Goal: Information Seeking & Learning: Learn about a topic

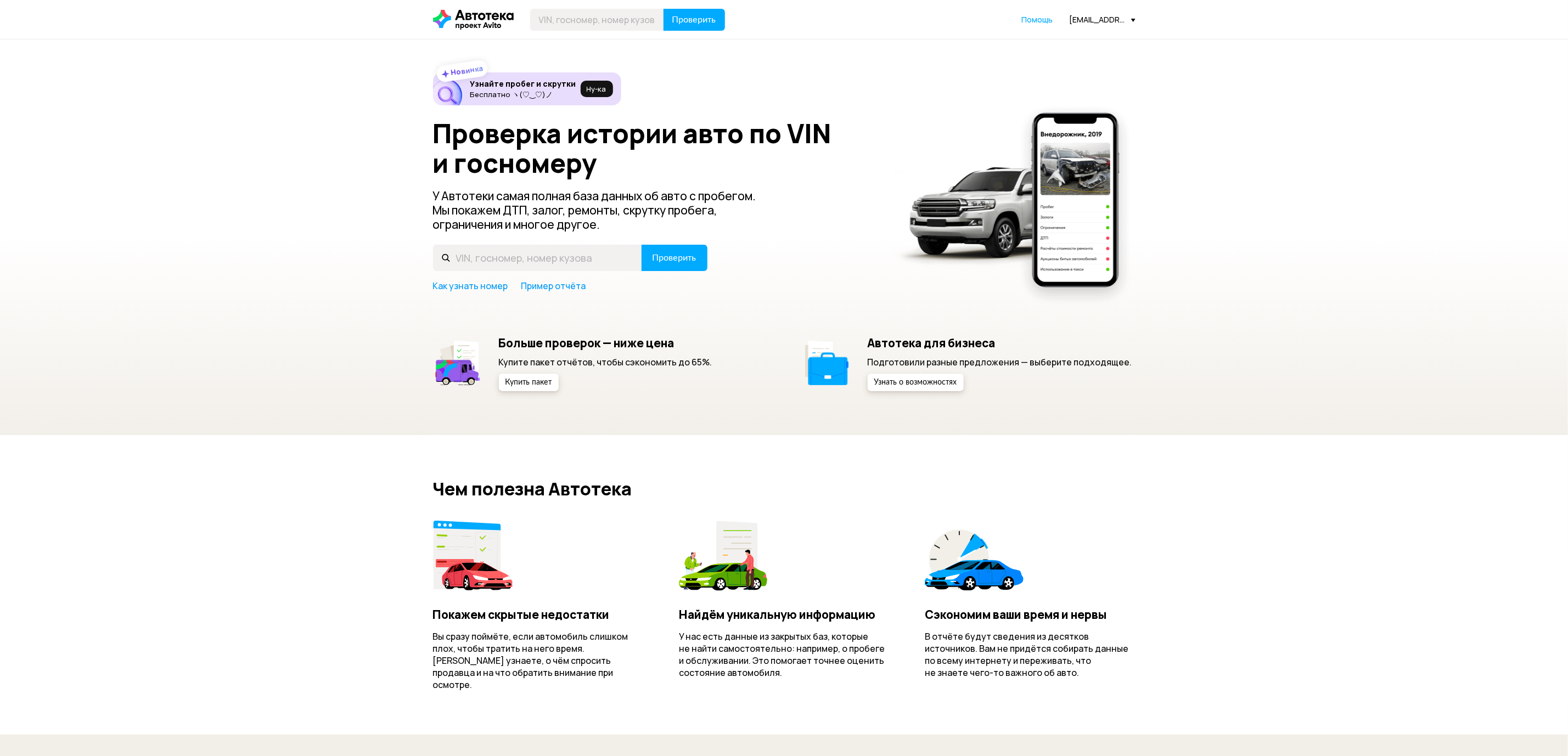
click at [526, 267] on input "text" at bounding box center [537, 258] width 209 height 27
type input "[US_VEHICLE_IDENTIFICATION_NUMBER]"
click at [672, 256] on span "Проверить" at bounding box center [674, 258] width 44 height 9
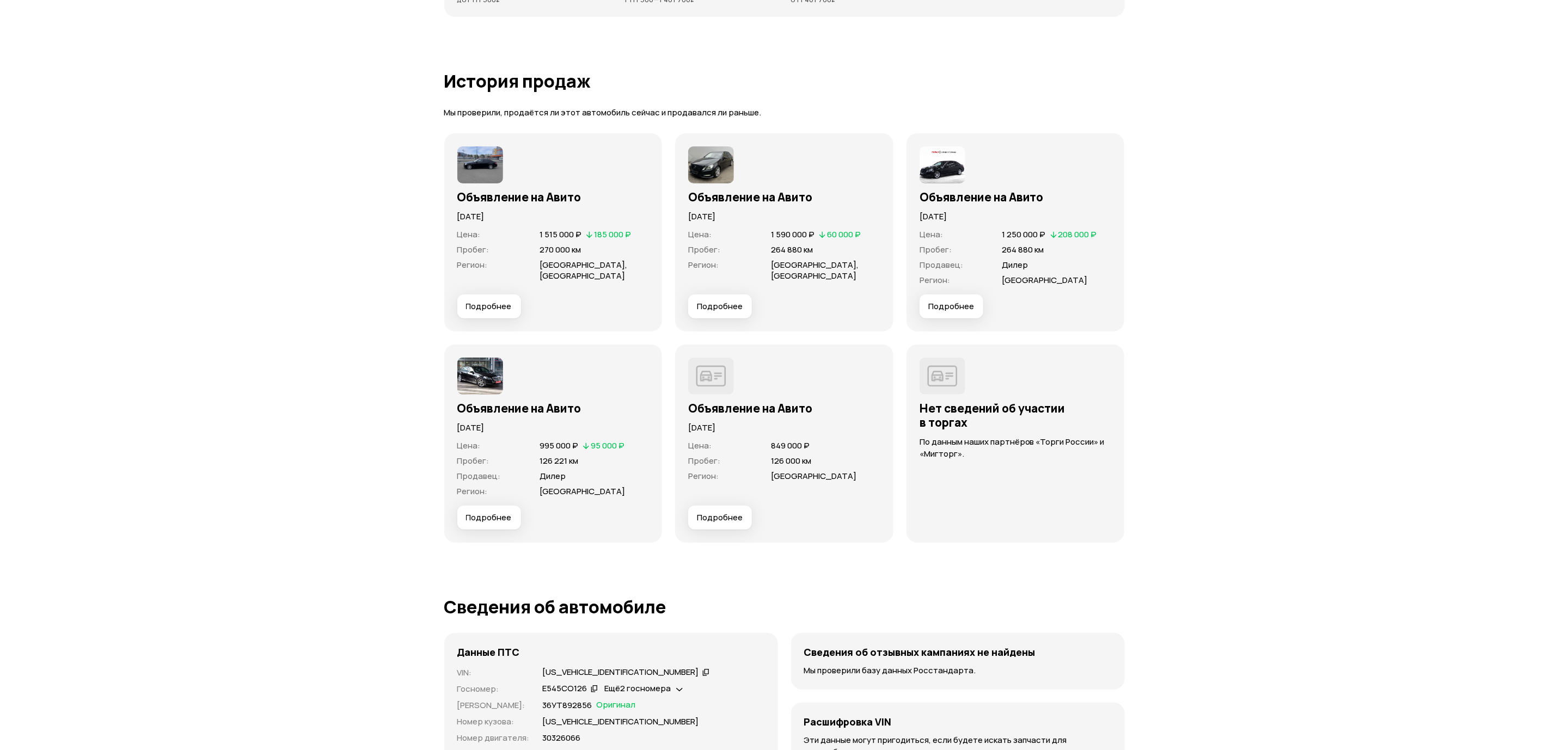
scroll to position [3266, 0]
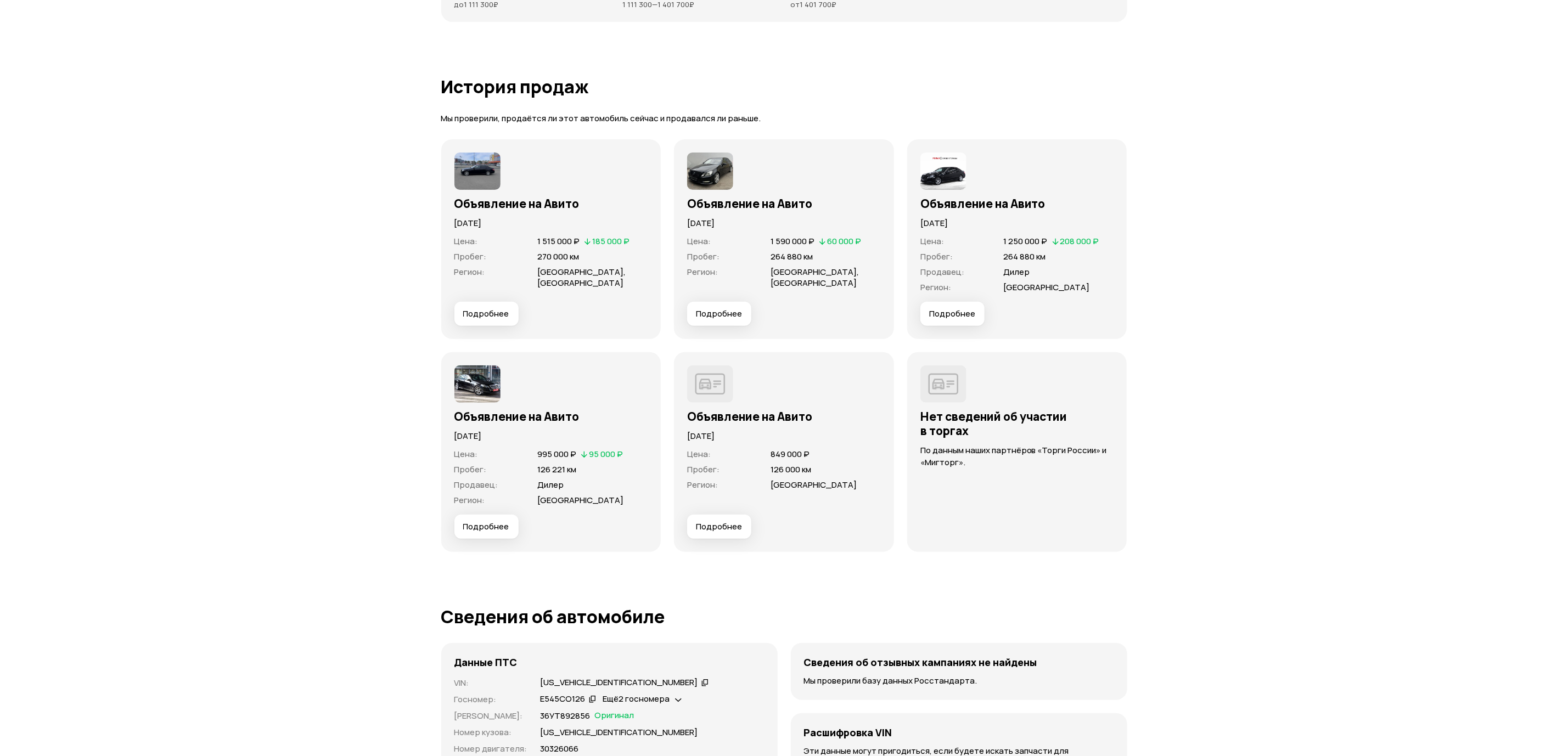
click at [479, 308] on button "Подробнее" at bounding box center [486, 314] width 64 height 24
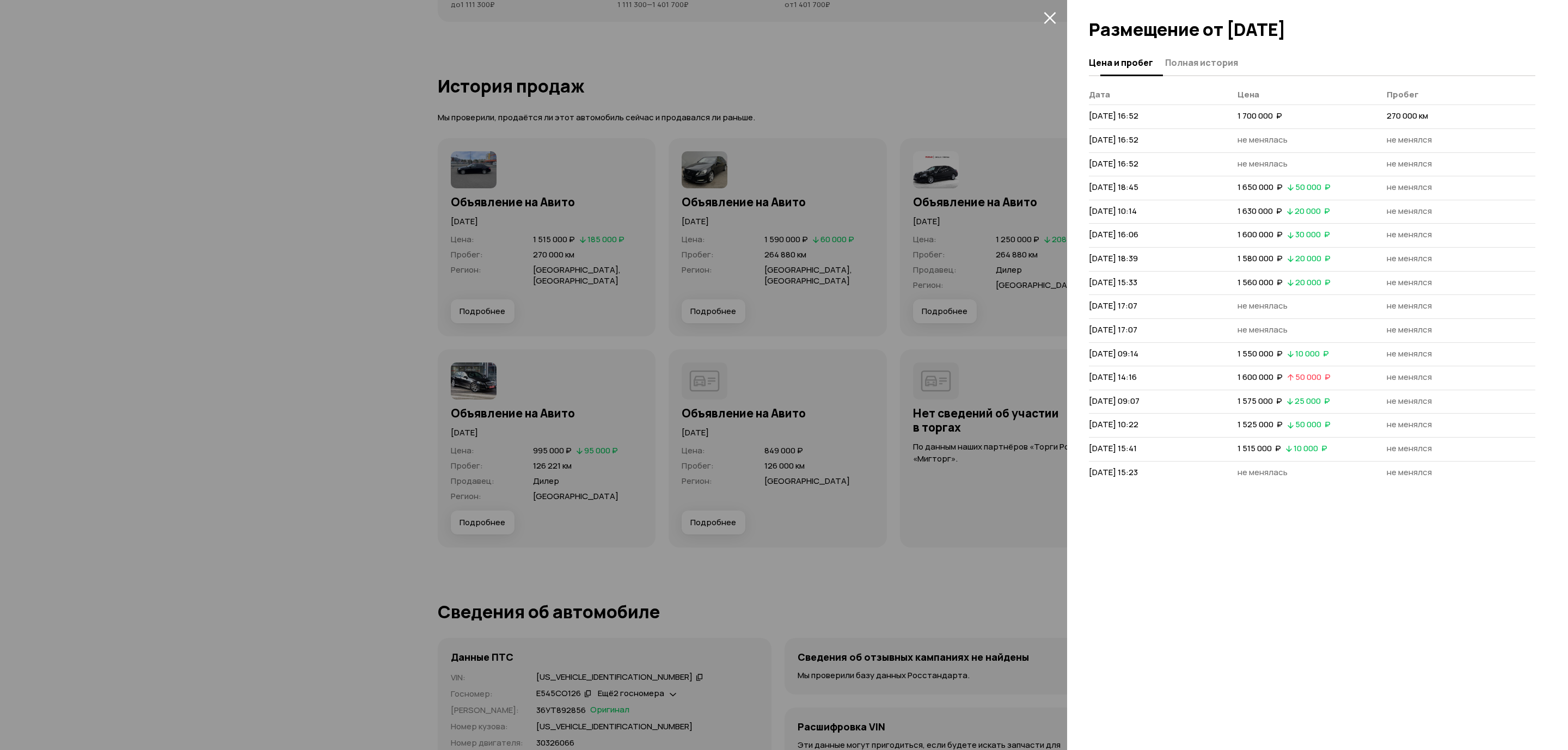
click at [1209, 67] on span "Полная история" at bounding box center [1202, 62] width 73 height 11
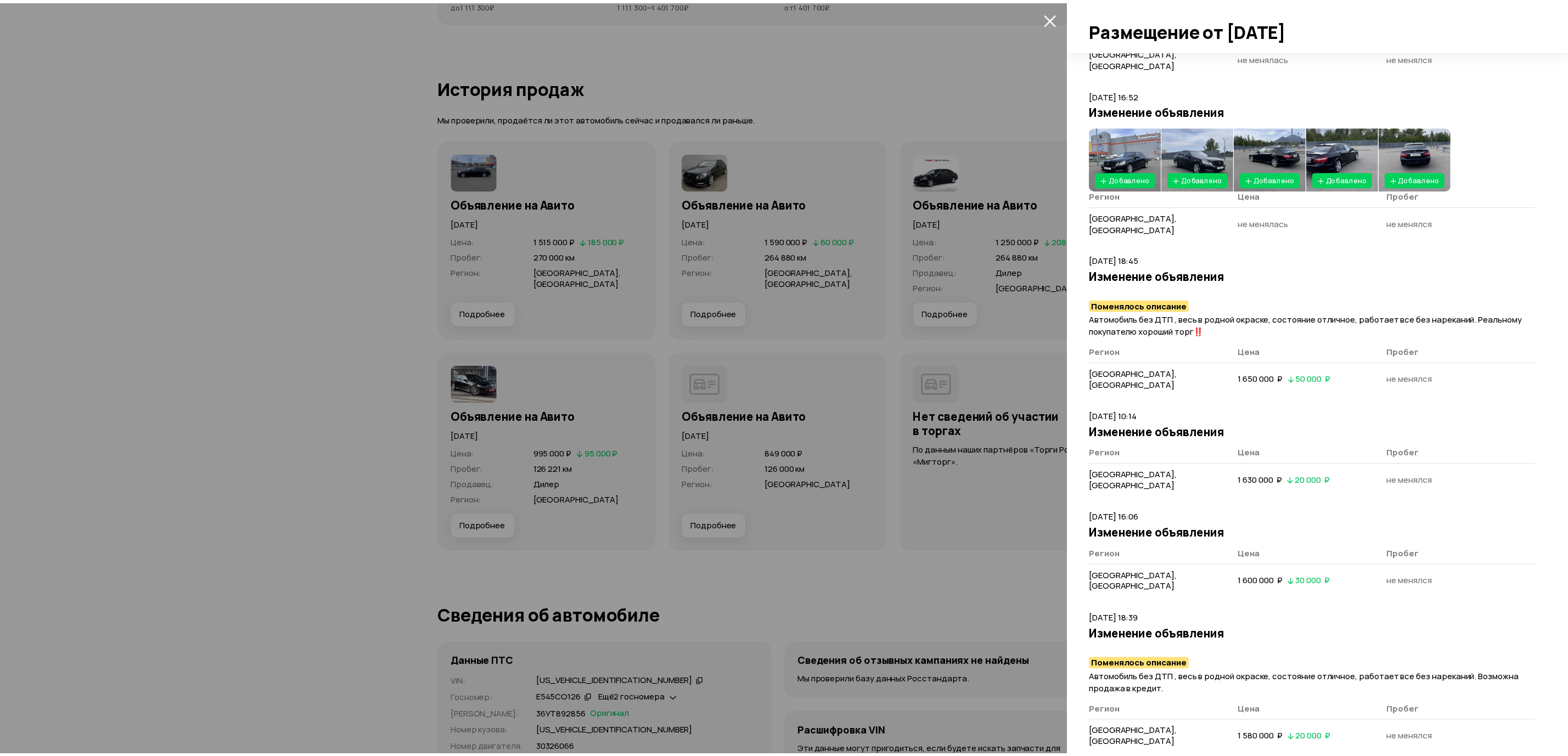
scroll to position [576, 0]
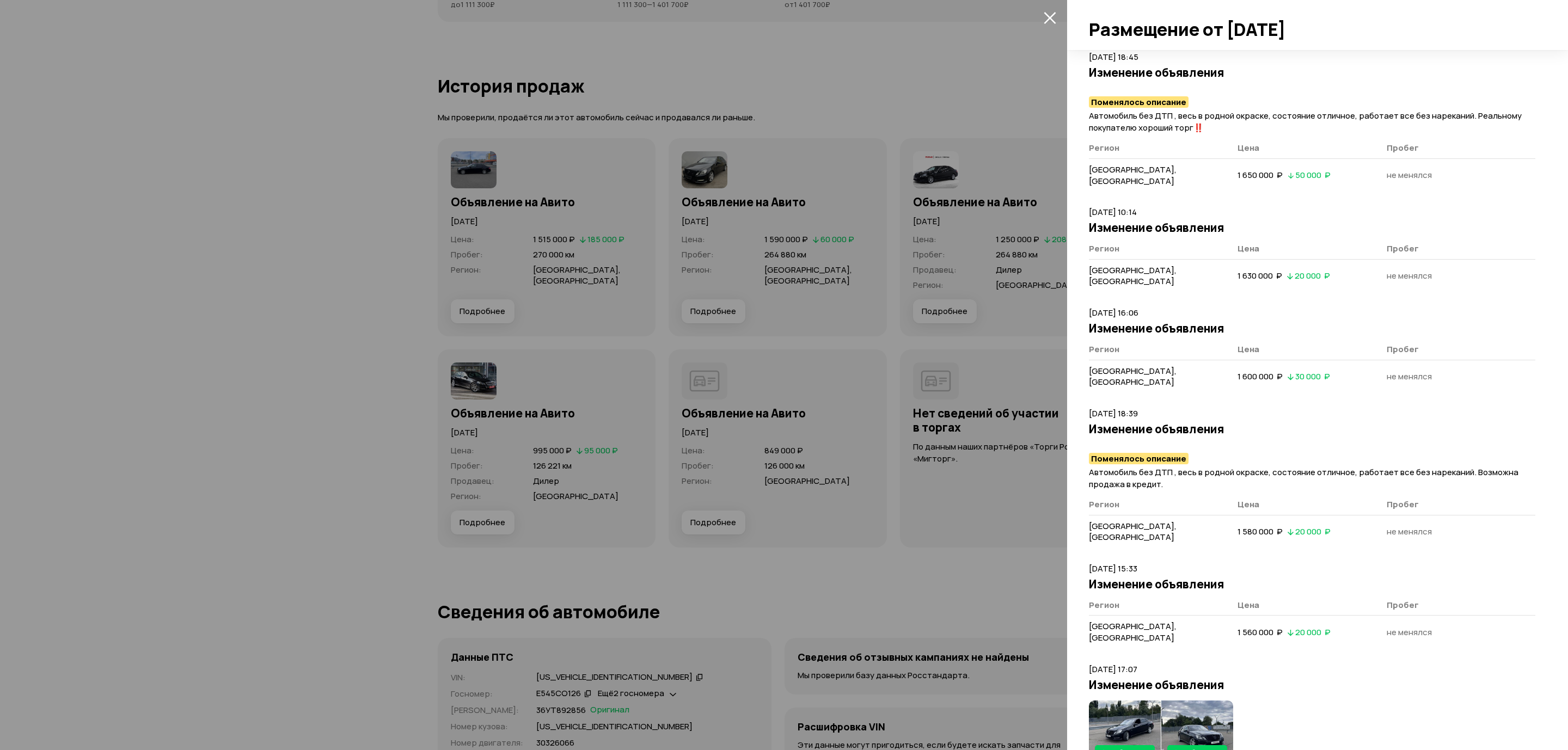
click at [734, 320] on div at bounding box center [784, 375] width 1568 height 750
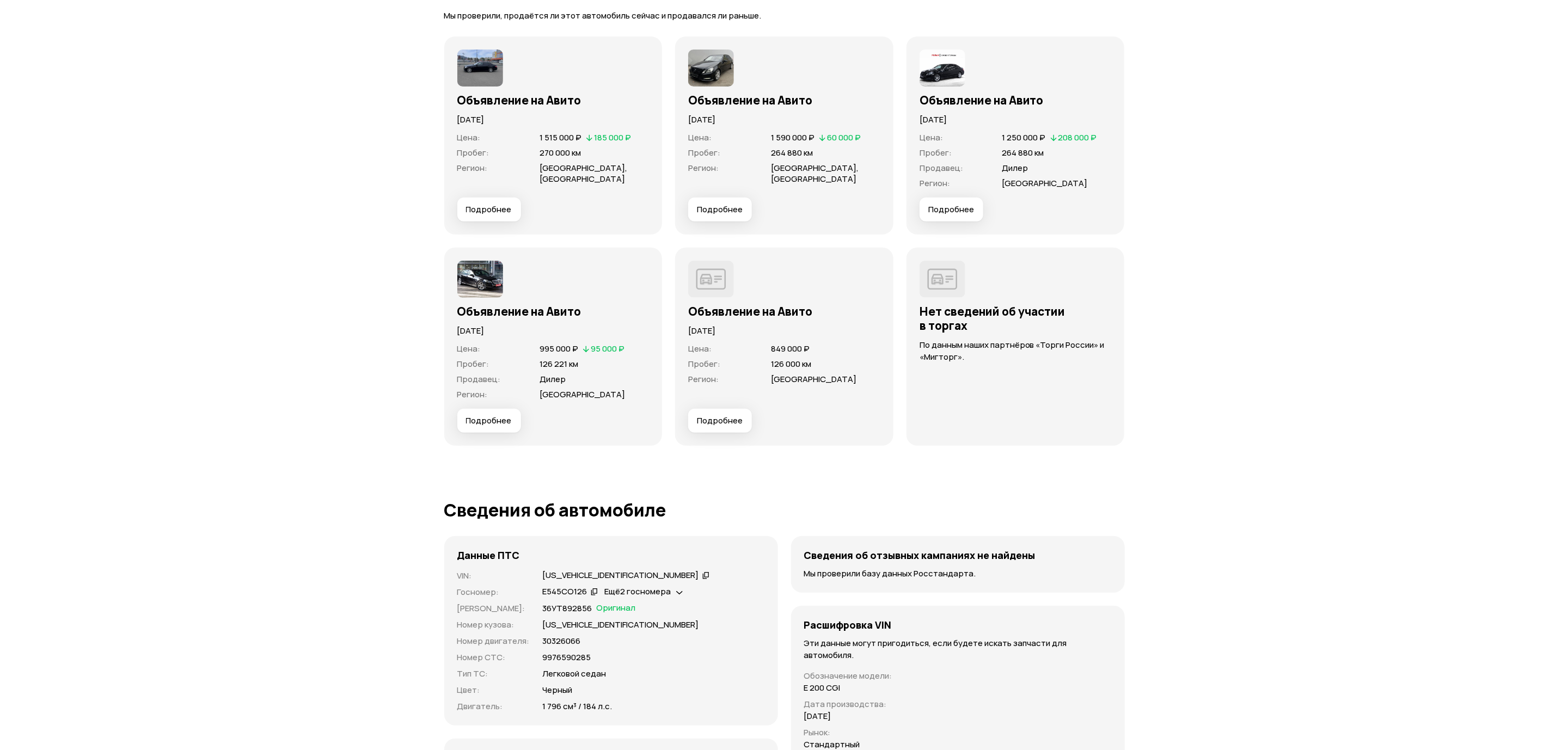
scroll to position [3266, 0]
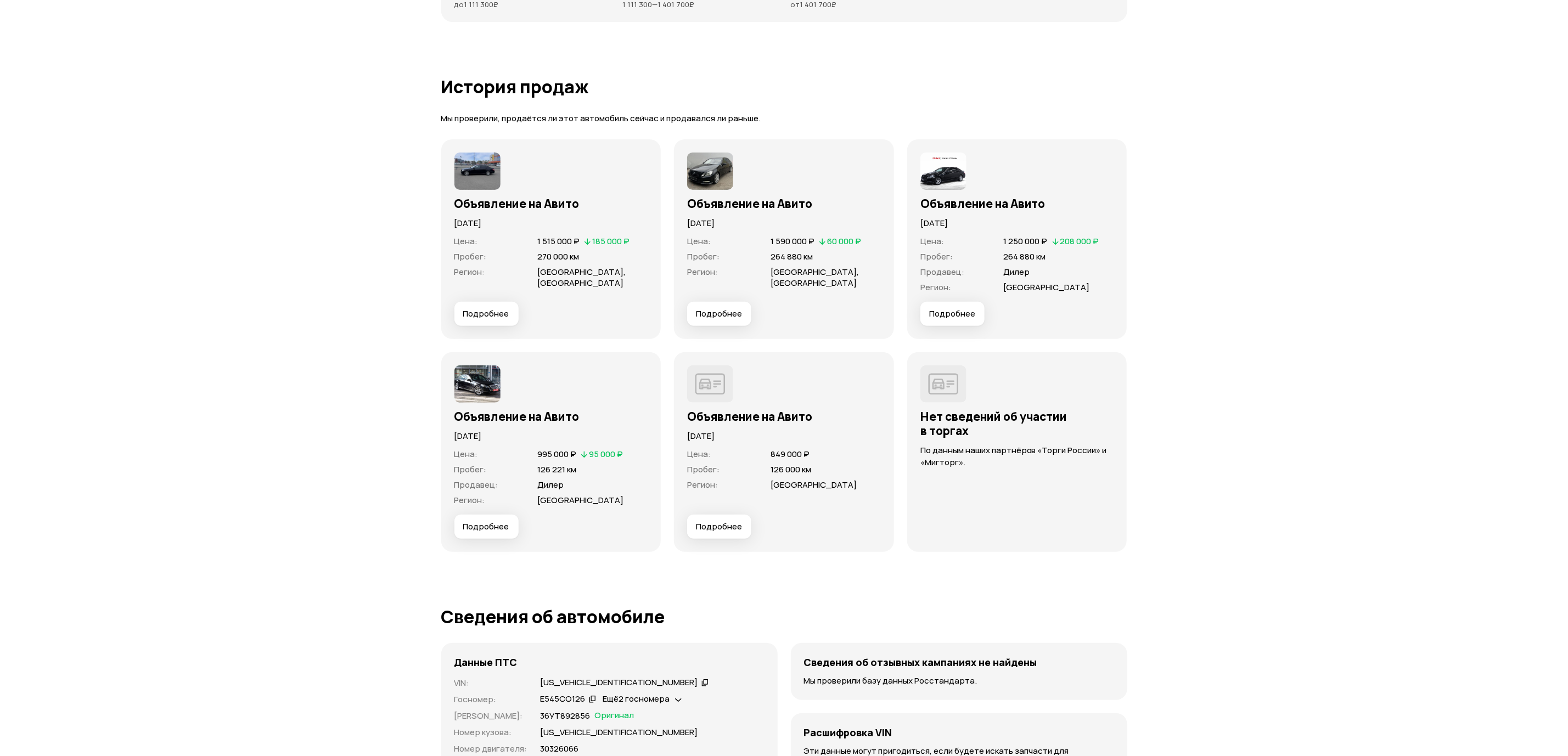
click at [728, 318] on span "Подробнее" at bounding box center [719, 313] width 46 height 11
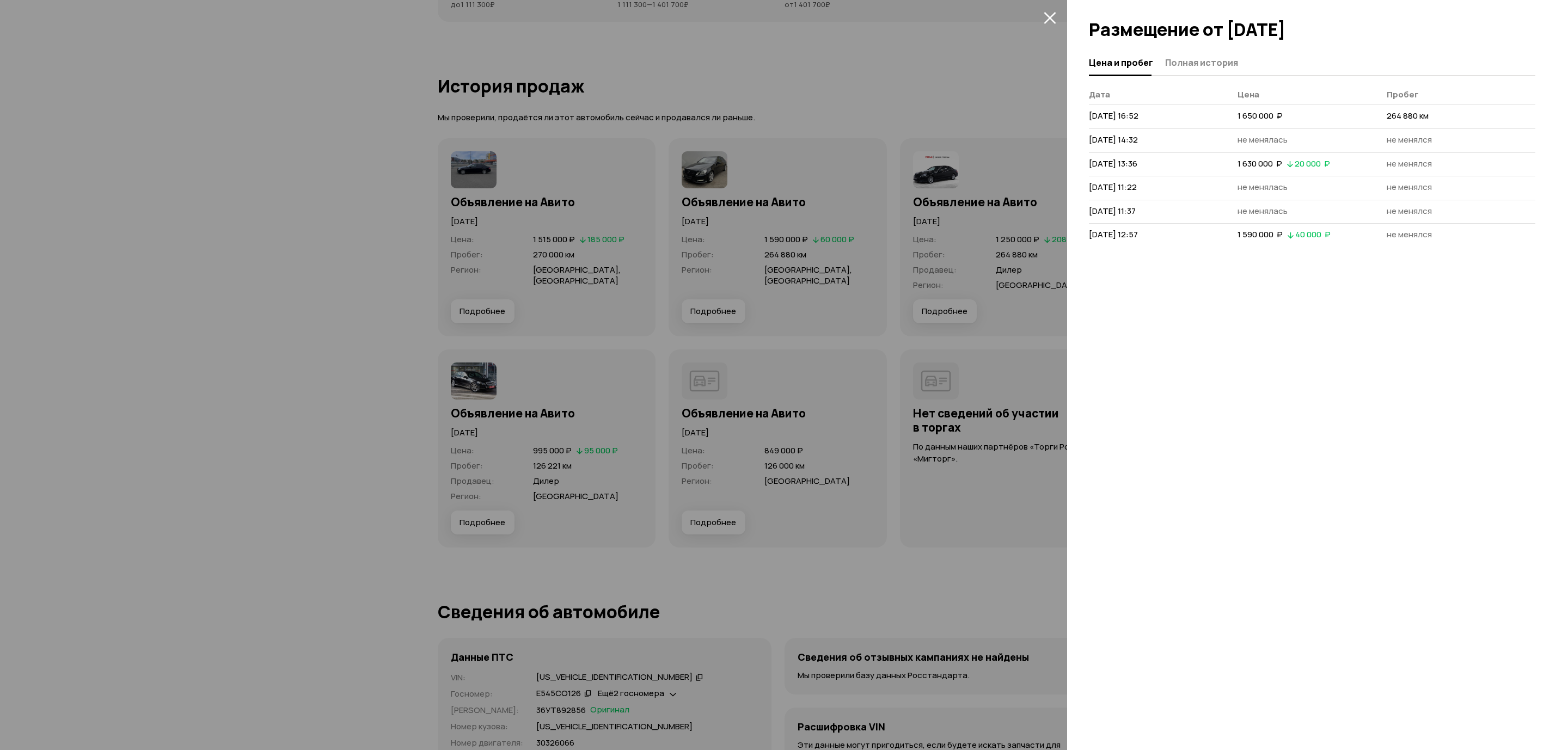
click at [1186, 75] on div at bounding box center [1312, 76] width 446 height 1
click at [1189, 63] on span "Полная история" at bounding box center [1202, 62] width 73 height 11
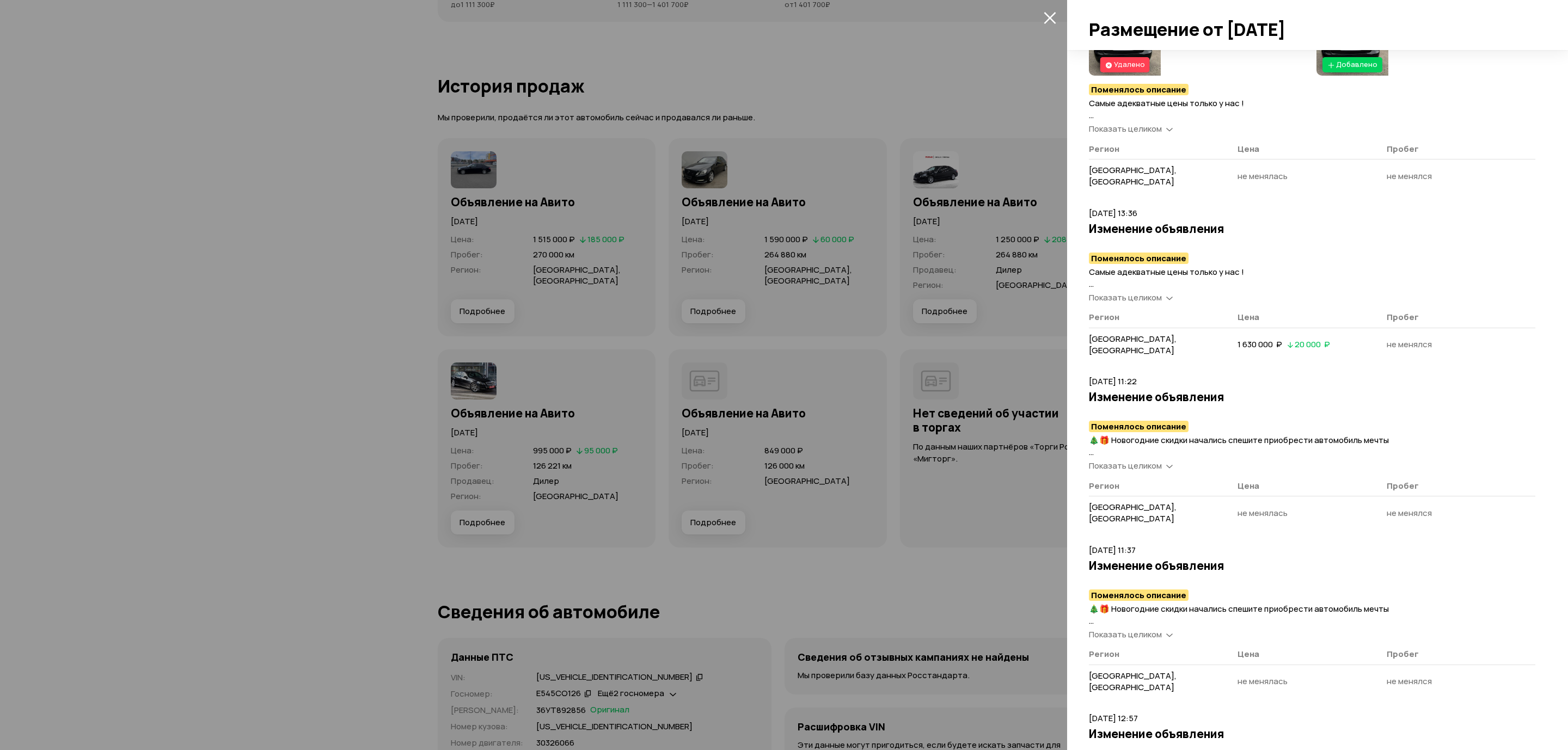
scroll to position [349, 0]
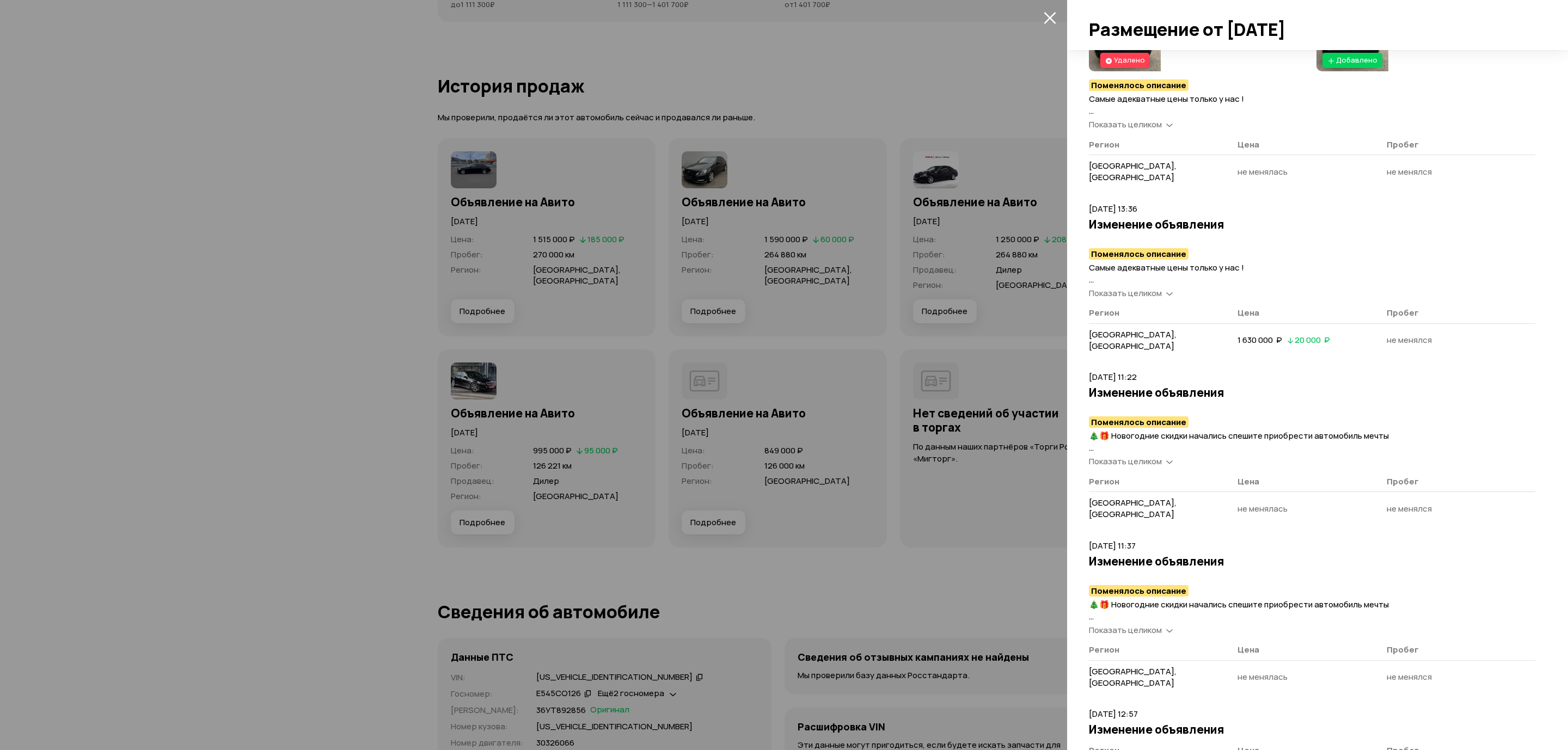
click at [774, 260] on div at bounding box center [784, 375] width 1568 height 750
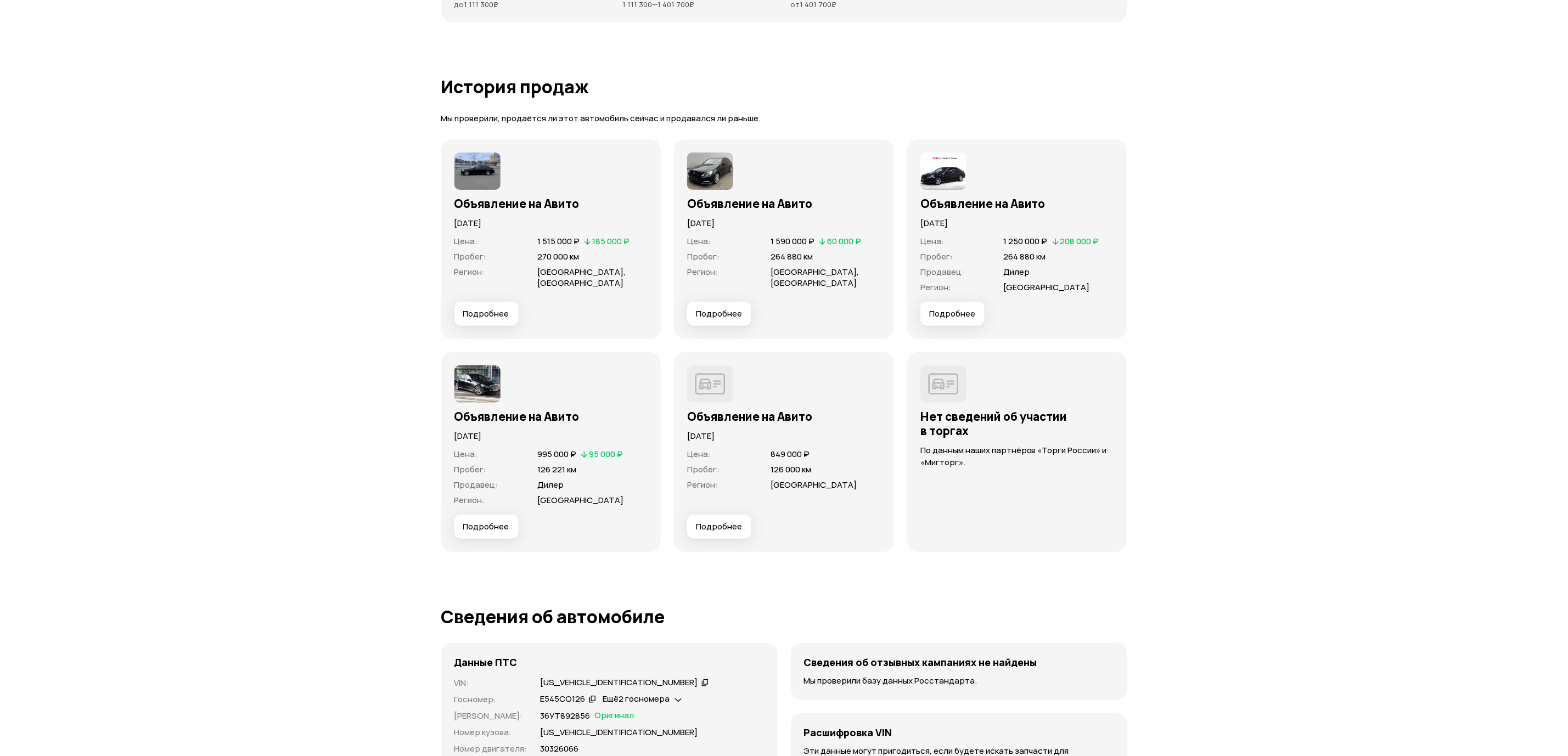
click at [944, 315] on span "Подробнее" at bounding box center [952, 313] width 46 height 11
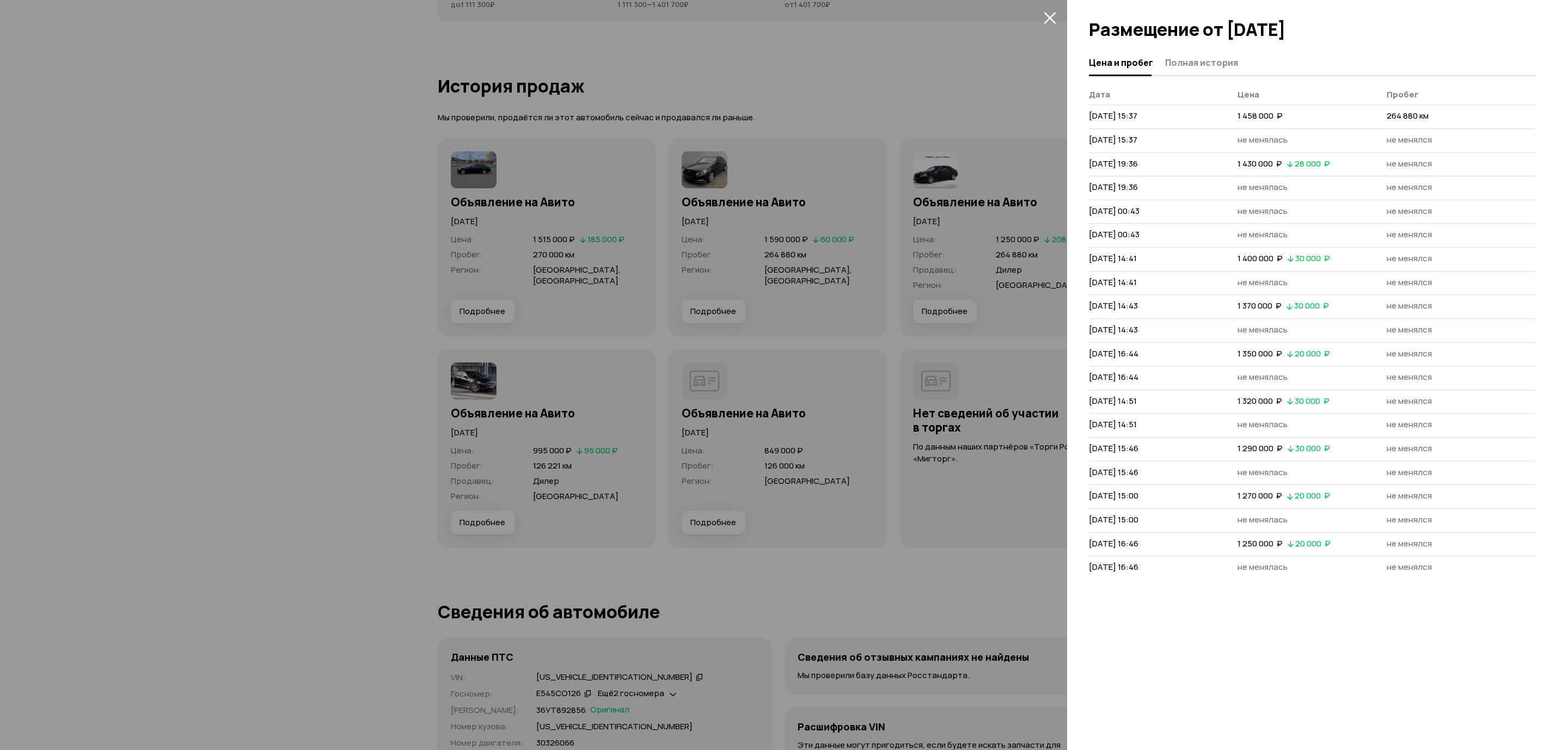
click at [838, 257] on div at bounding box center [784, 375] width 1568 height 750
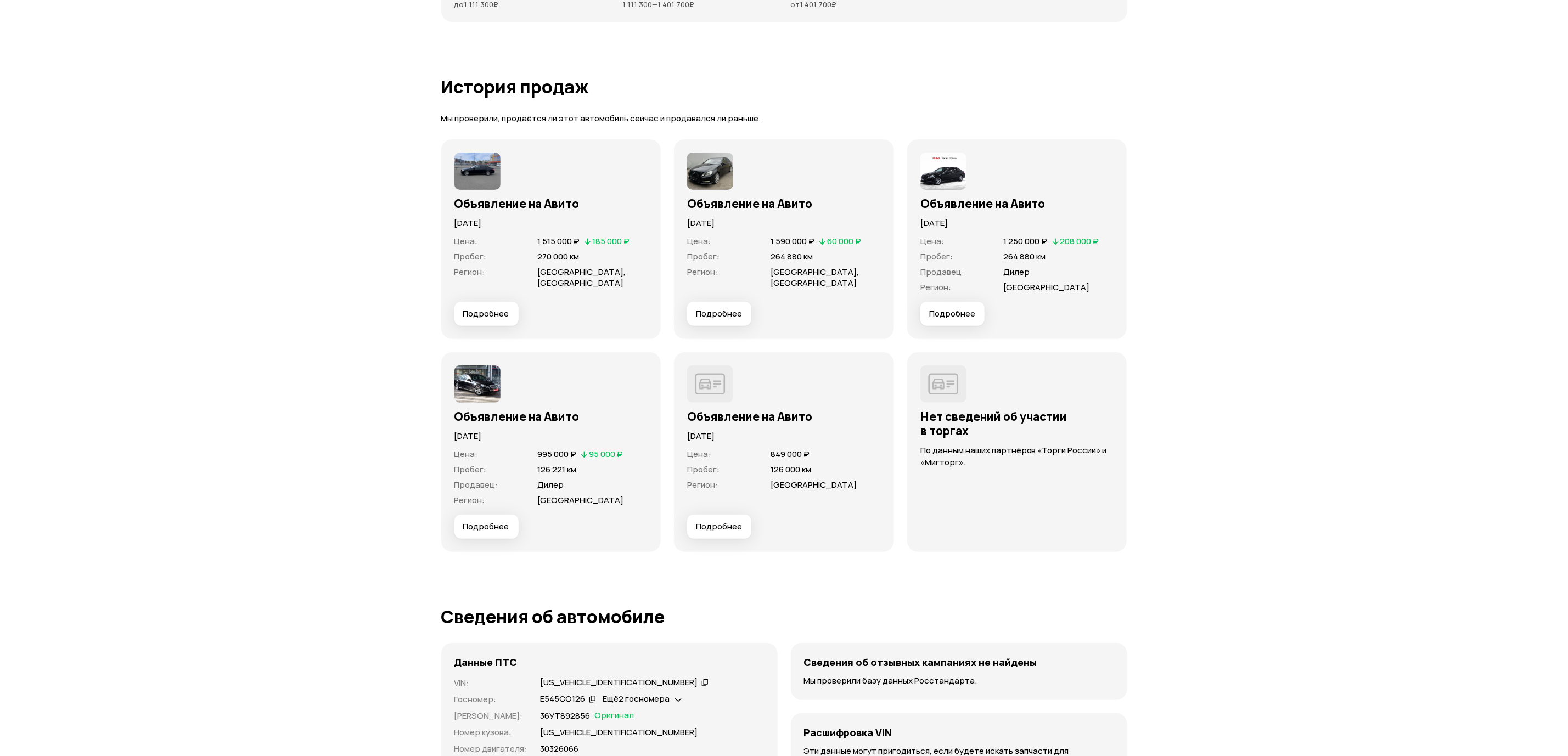
click at [472, 310] on span "Подробнее" at bounding box center [486, 313] width 46 height 11
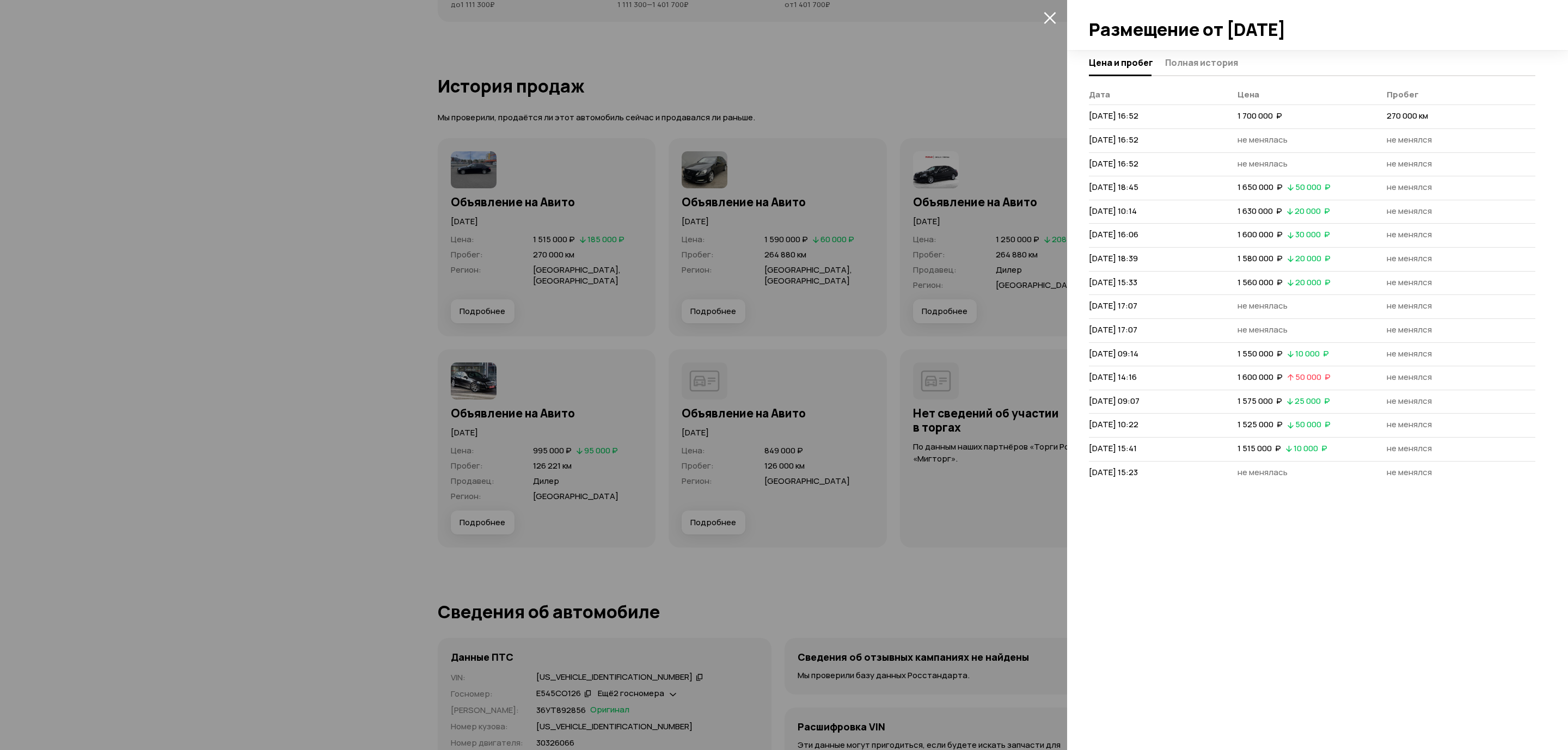
click at [1194, 62] on span "Полная история" at bounding box center [1202, 62] width 73 height 11
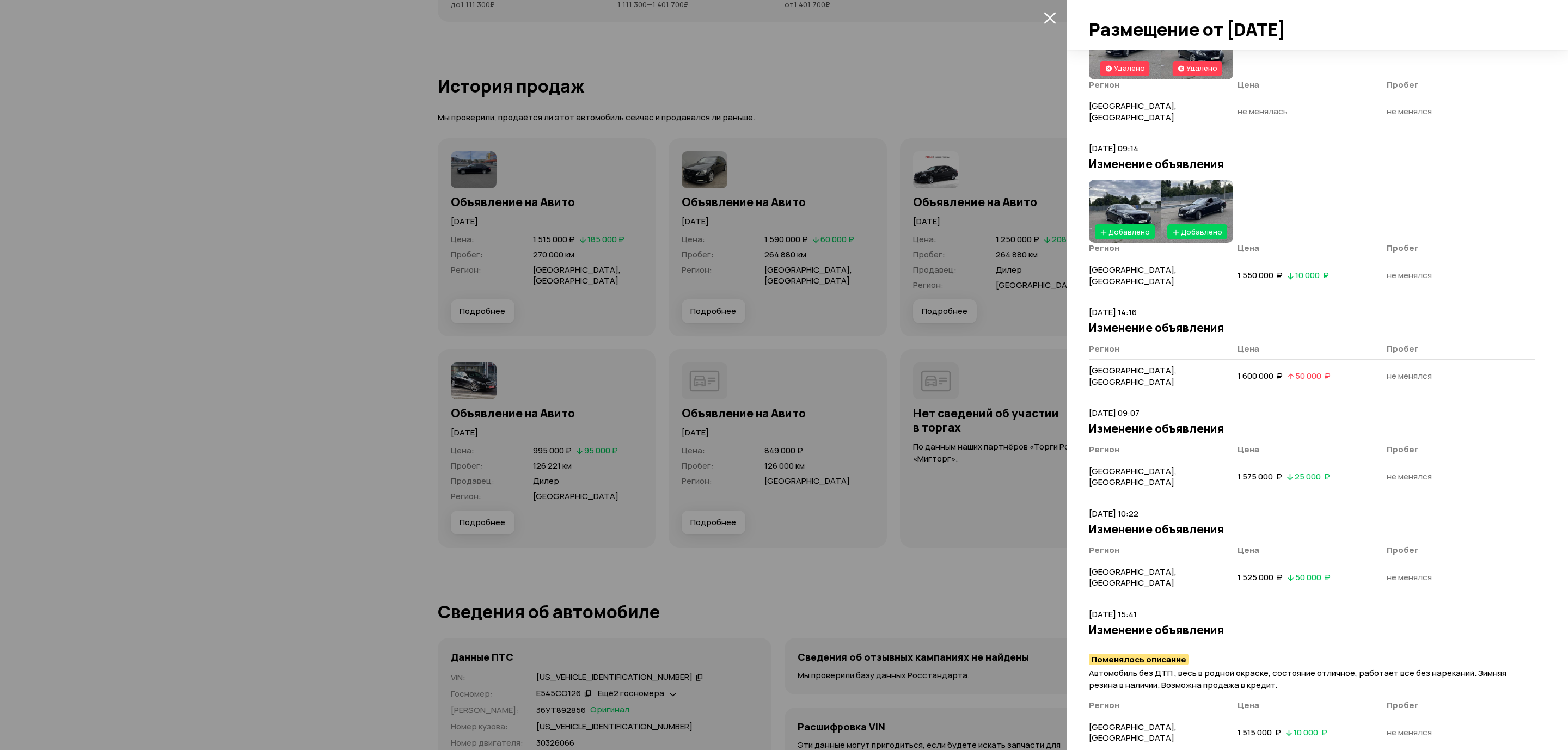
scroll to position [1433, 0]
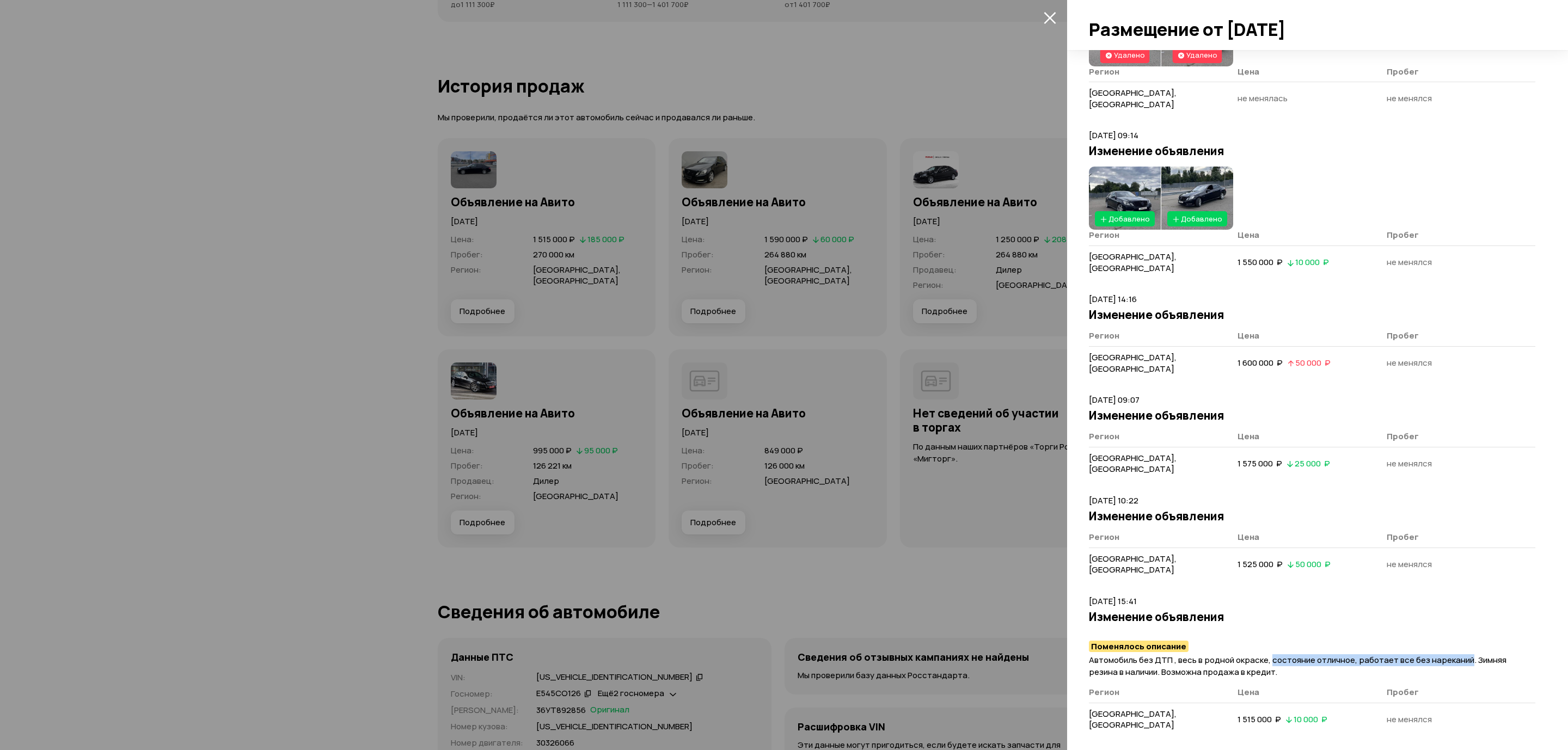
drag, startPoint x: 1268, startPoint y: 508, endPoint x: 1463, endPoint y: 511, distance: 195.0
click at [1463, 654] on p "Автомобиль без ДТП , весь в родной окраске, состояние отличное, работает все бе…" at bounding box center [1312, 666] width 446 height 24
copy span "состояние отличное, работает все без нареканий"
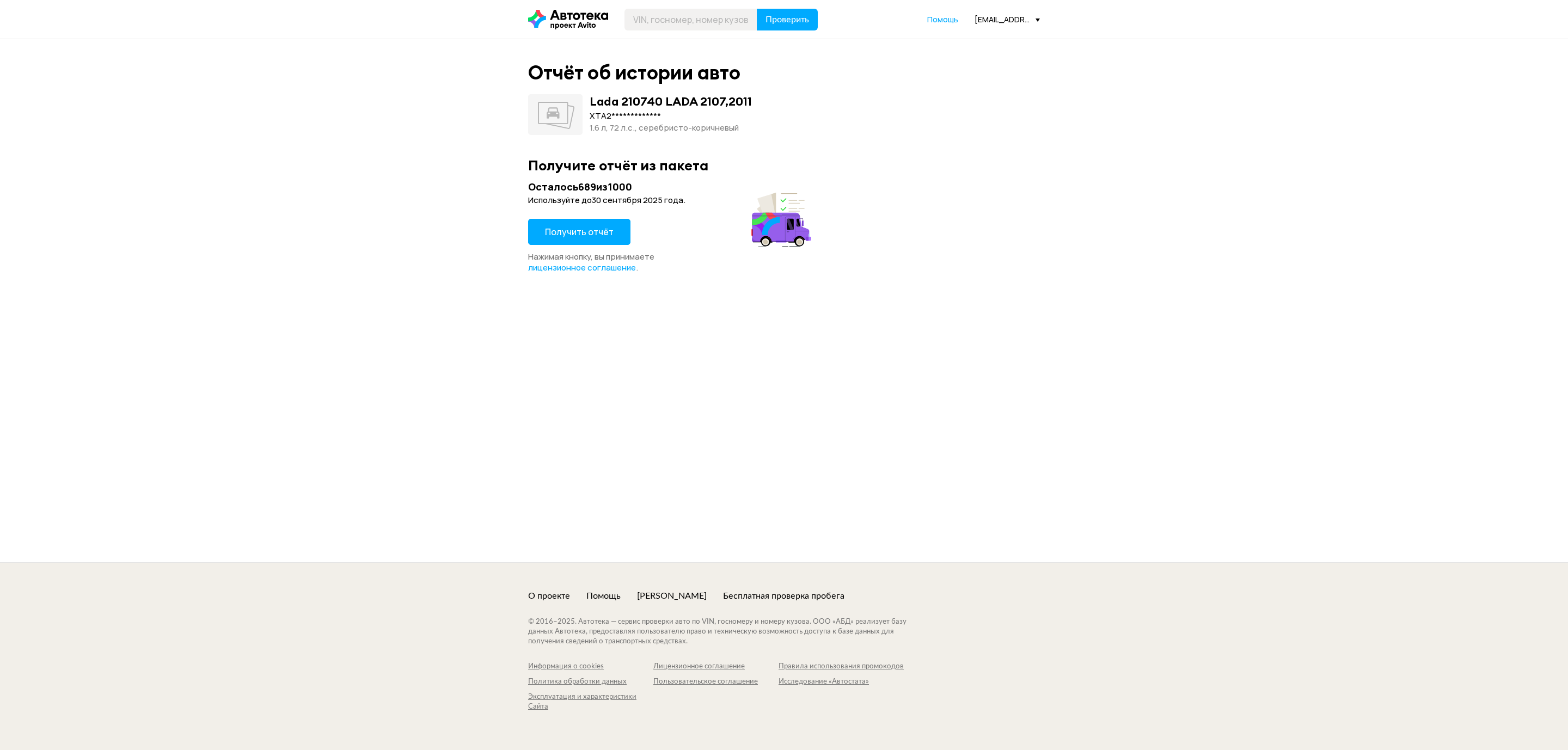
click at [571, 235] on span "Получить отчёт" at bounding box center [579, 231] width 69 height 12
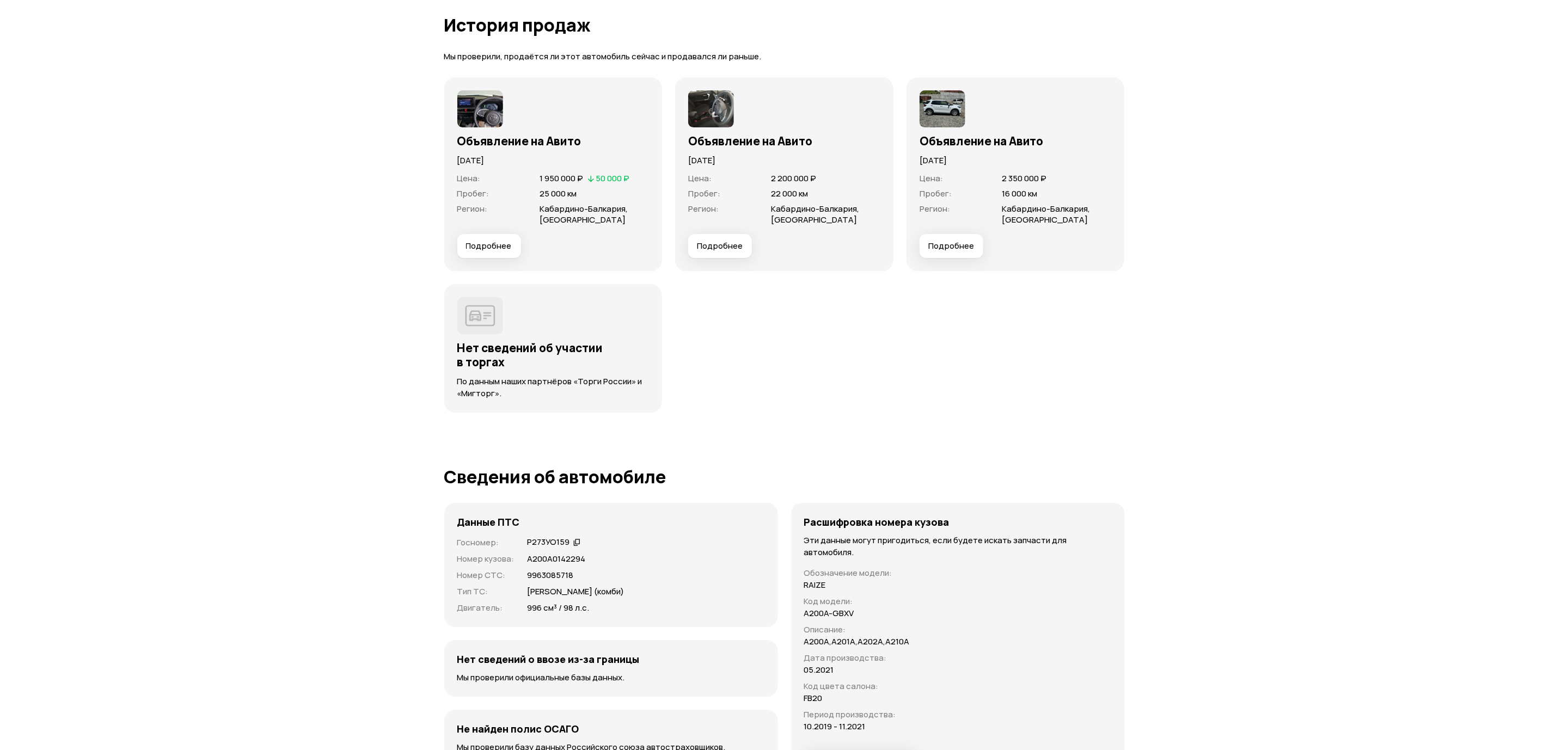
scroll to position [2531, 0]
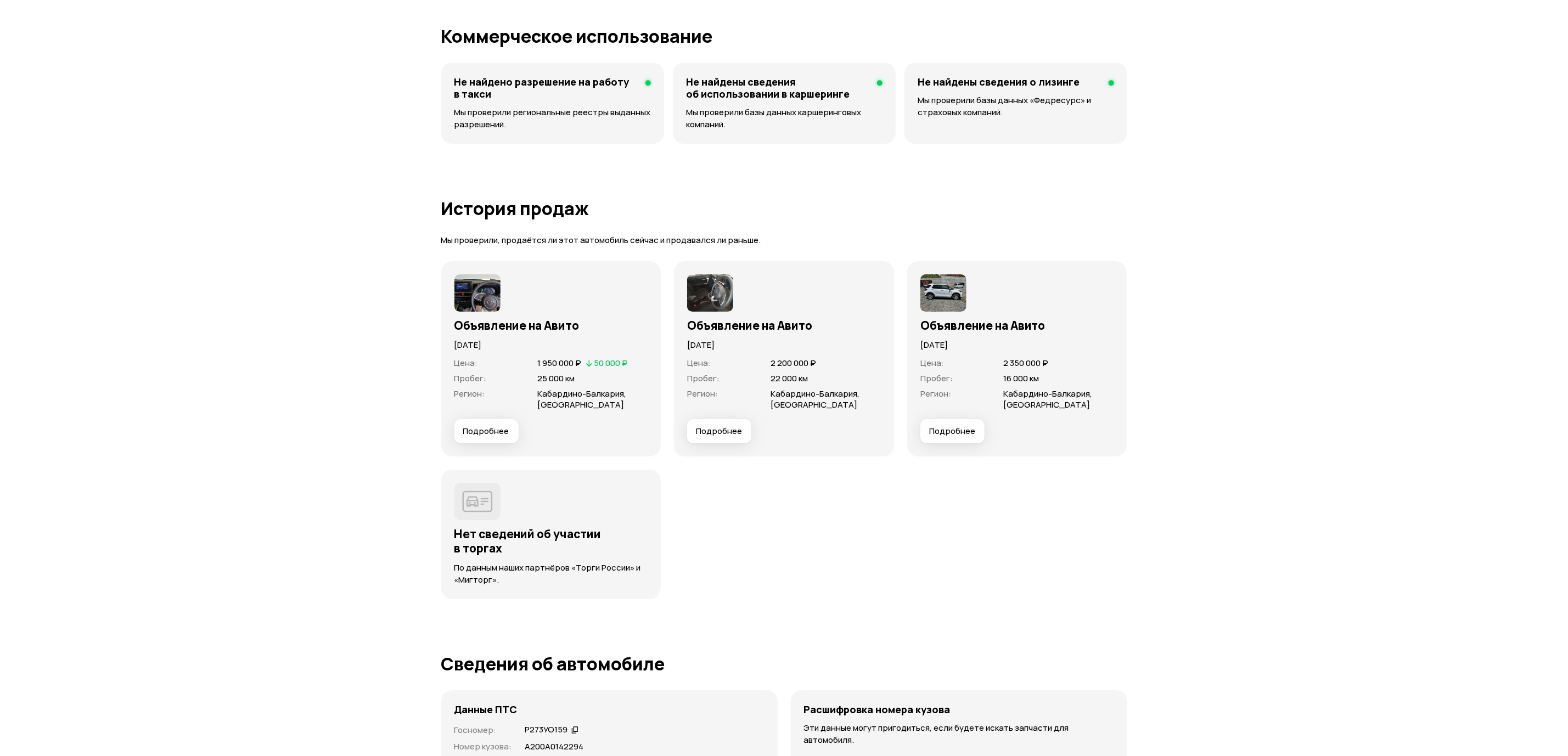
click at [495, 436] on span "Подробнее" at bounding box center [486, 431] width 46 height 11
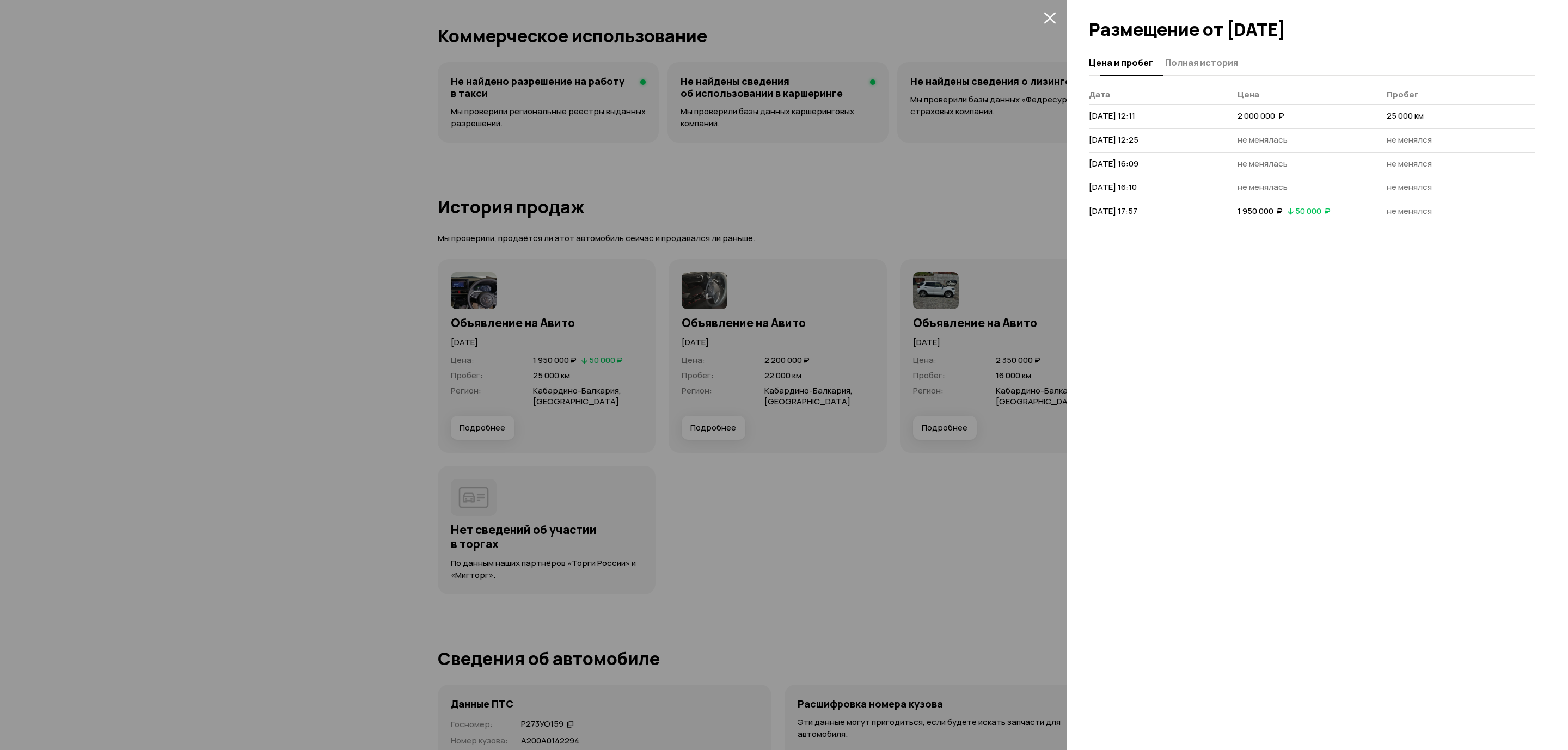
click at [1211, 61] on span "Полная история" at bounding box center [1202, 62] width 73 height 11
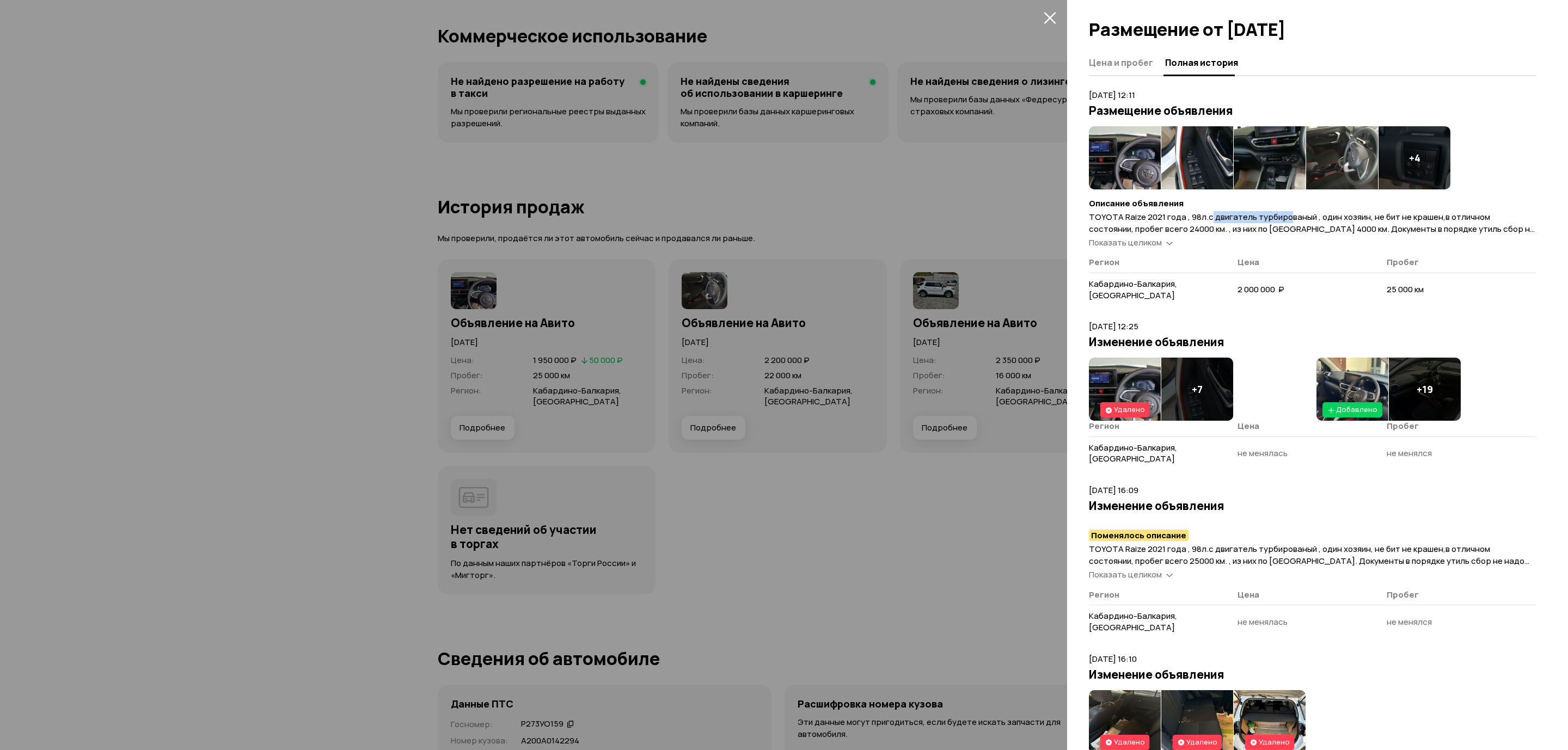
drag, startPoint x: 1209, startPoint y: 216, endPoint x: 1284, endPoint y: 216, distance: 75.0
click at [1284, 216] on span "TOYOTA Raize 2021 года , 98л.с двигатель турбированый , один хозяин, не бит не …" at bounding box center [1312, 235] width 446 height 47
click at [1362, 237] on div "Показать целиком" at bounding box center [1312, 243] width 446 height 11
click at [1117, 246] on span "Показать целиком" at bounding box center [1125, 242] width 73 height 11
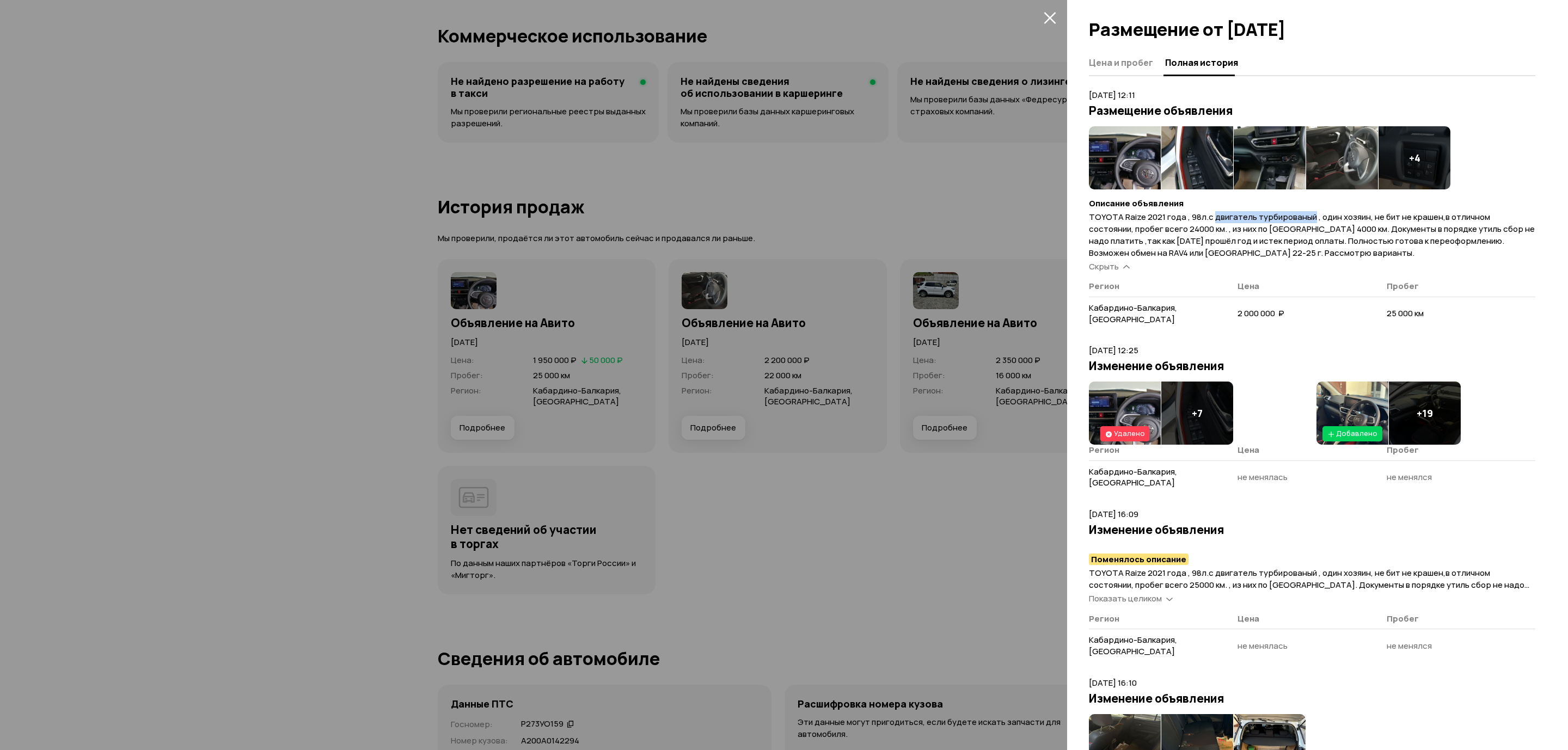
drag, startPoint x: 1210, startPoint y: 218, endPoint x: 1307, endPoint y: 221, distance: 97.0
click at [1307, 221] on span "TOYOTA Raize 2021 года , 98л.с двигатель турбированый , один хозяин, не бит не …" at bounding box center [1312, 235] width 446 height 47
copy span "двигатель турбированый"
